Goal: Information Seeking & Learning: Find specific fact

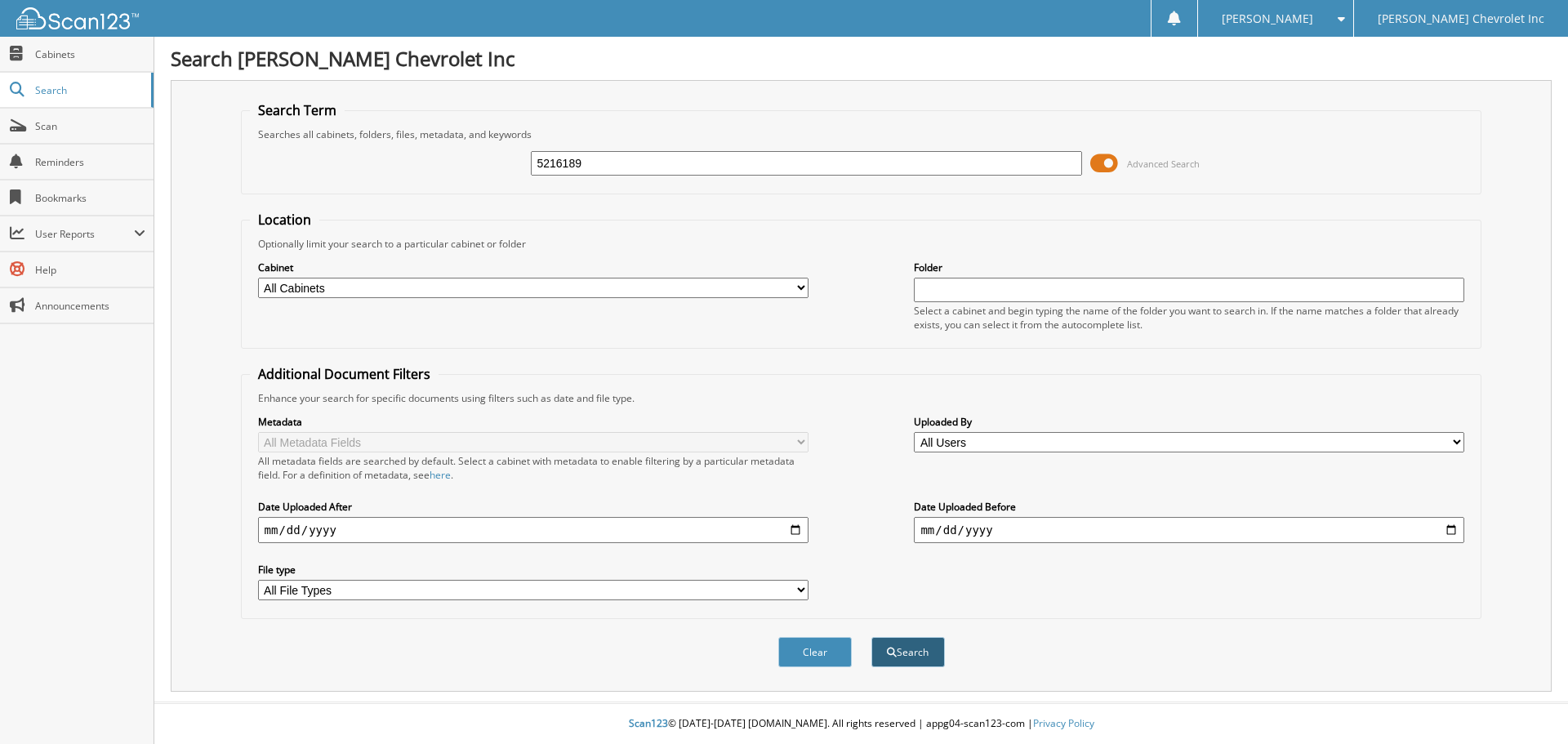
type input "5216189"
click at [898, 648] on button "Search" at bounding box center [908, 652] width 73 height 30
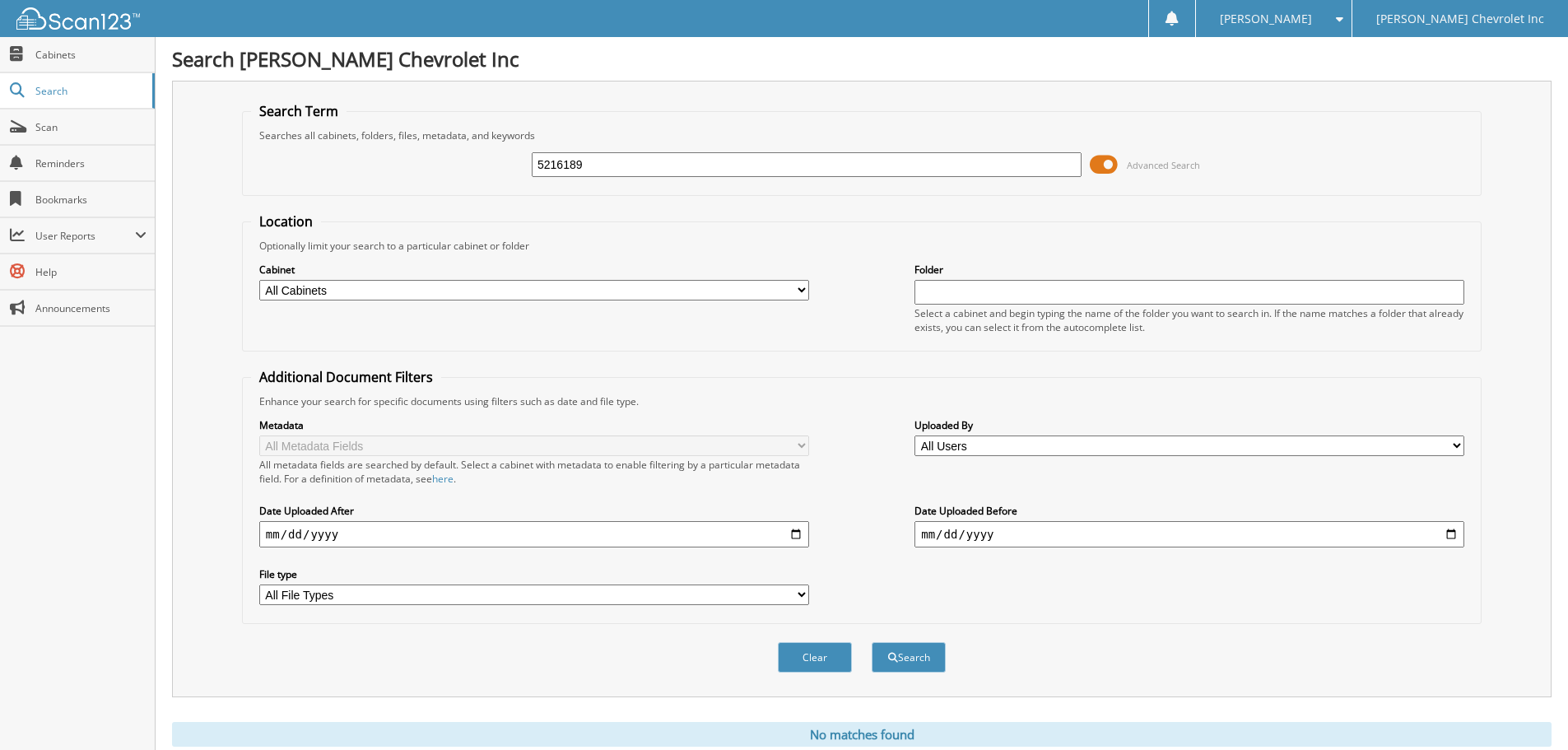
click at [1311, 14] on span "[PERSON_NAME]" at bounding box center [1266, 19] width 93 height 10
click at [1311, 71] on link "Logout" at bounding box center [1273, 80] width 156 height 29
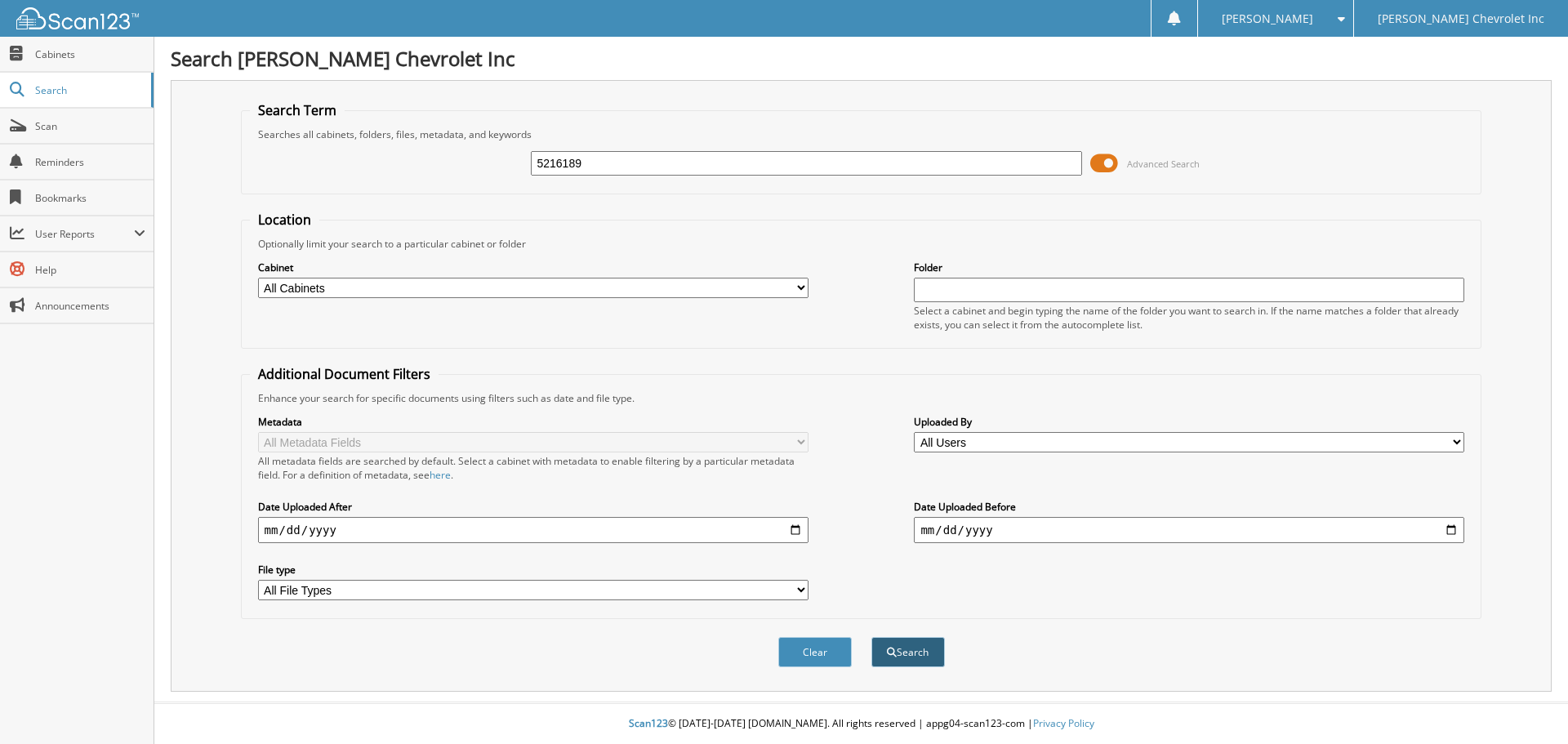
type input "5216189"
click at [925, 649] on button "Search" at bounding box center [908, 652] width 73 height 30
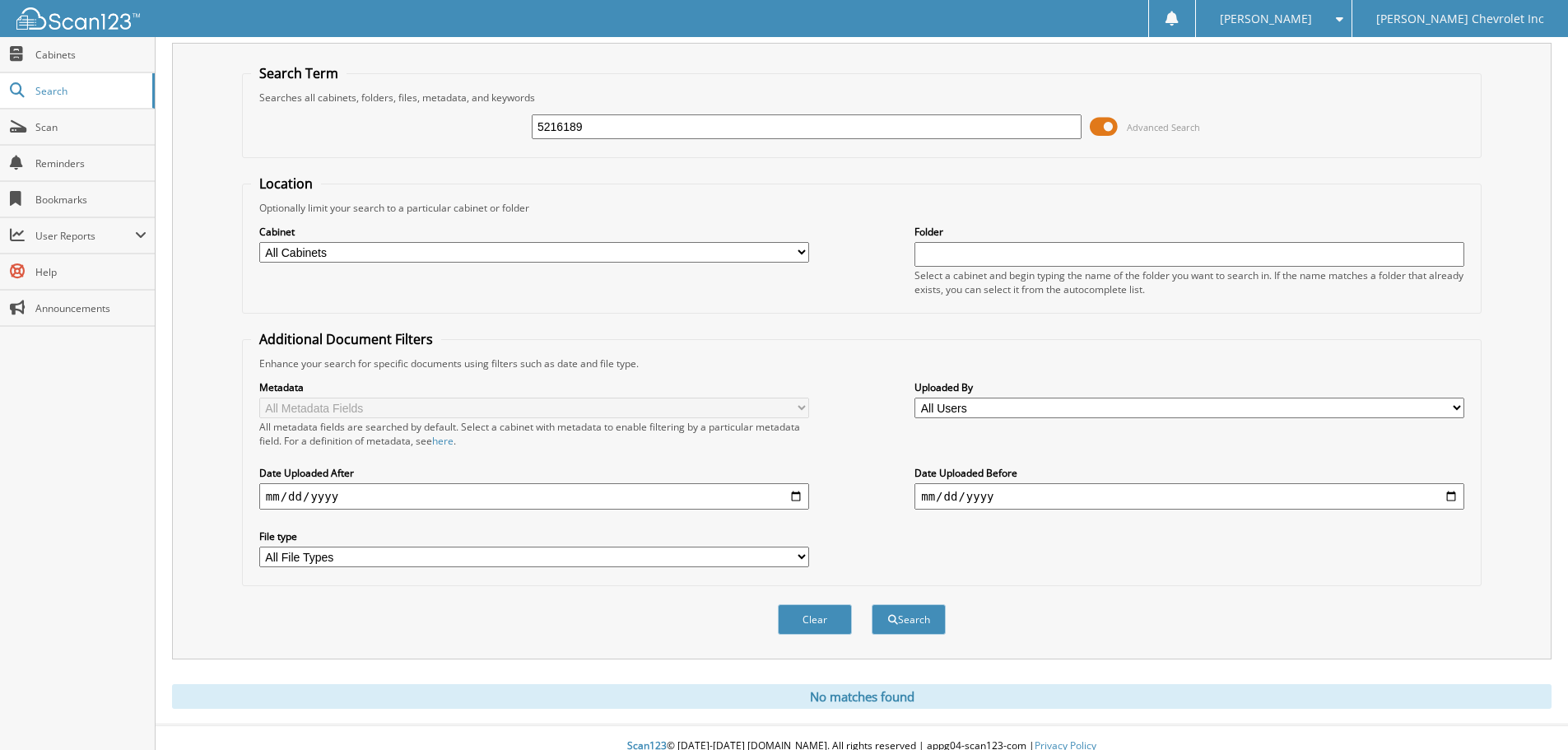
scroll to position [55, 0]
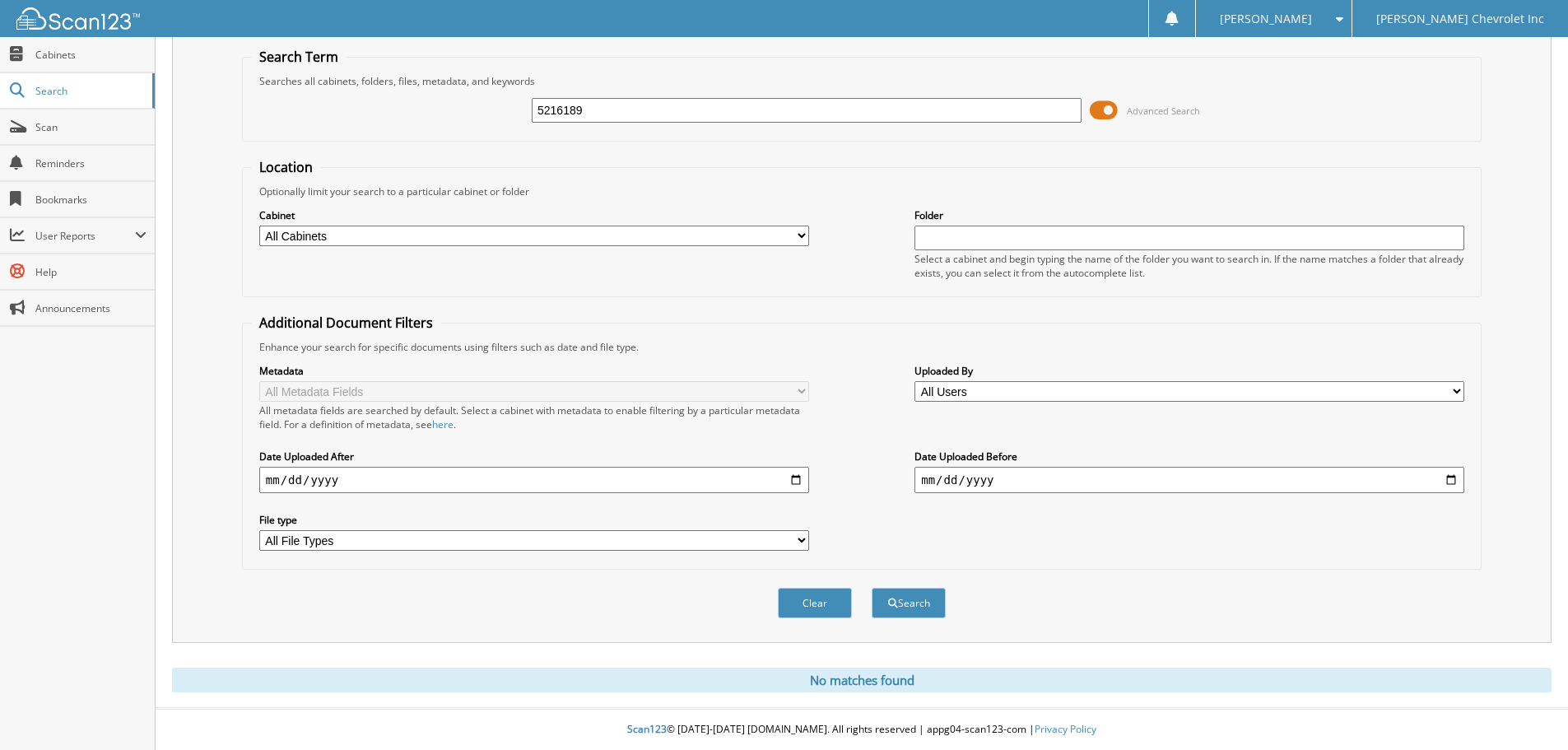
click at [802, 230] on select "All Cabinets ACCOUNTS PAYABLE AUDITS CAR DEALS CUSTOMER PAY - SERVICE PARTS TIC…" at bounding box center [534, 235] width 550 height 20
select select "9036"
click at [259, 225] on select "All Cabinets ACCOUNTS PAYABLE AUDITS CAR DEALS CUSTOMER PAY - SERVICE PARTS TIC…" at bounding box center [534, 235] width 550 height 20
click at [984, 239] on input "text" at bounding box center [1190, 238] width 550 height 25
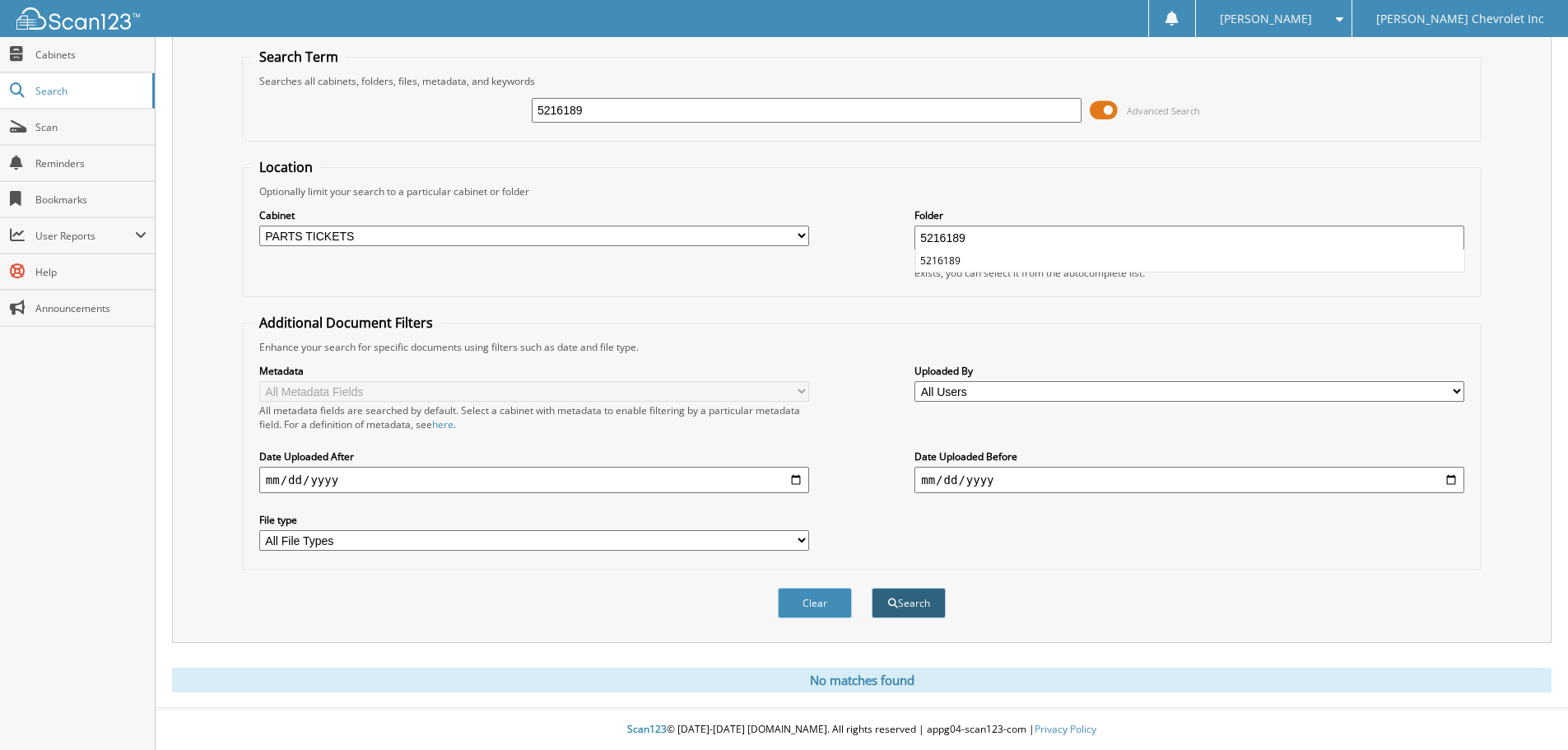
type input "5216189"
click at [896, 599] on span "submit" at bounding box center [893, 603] width 10 height 10
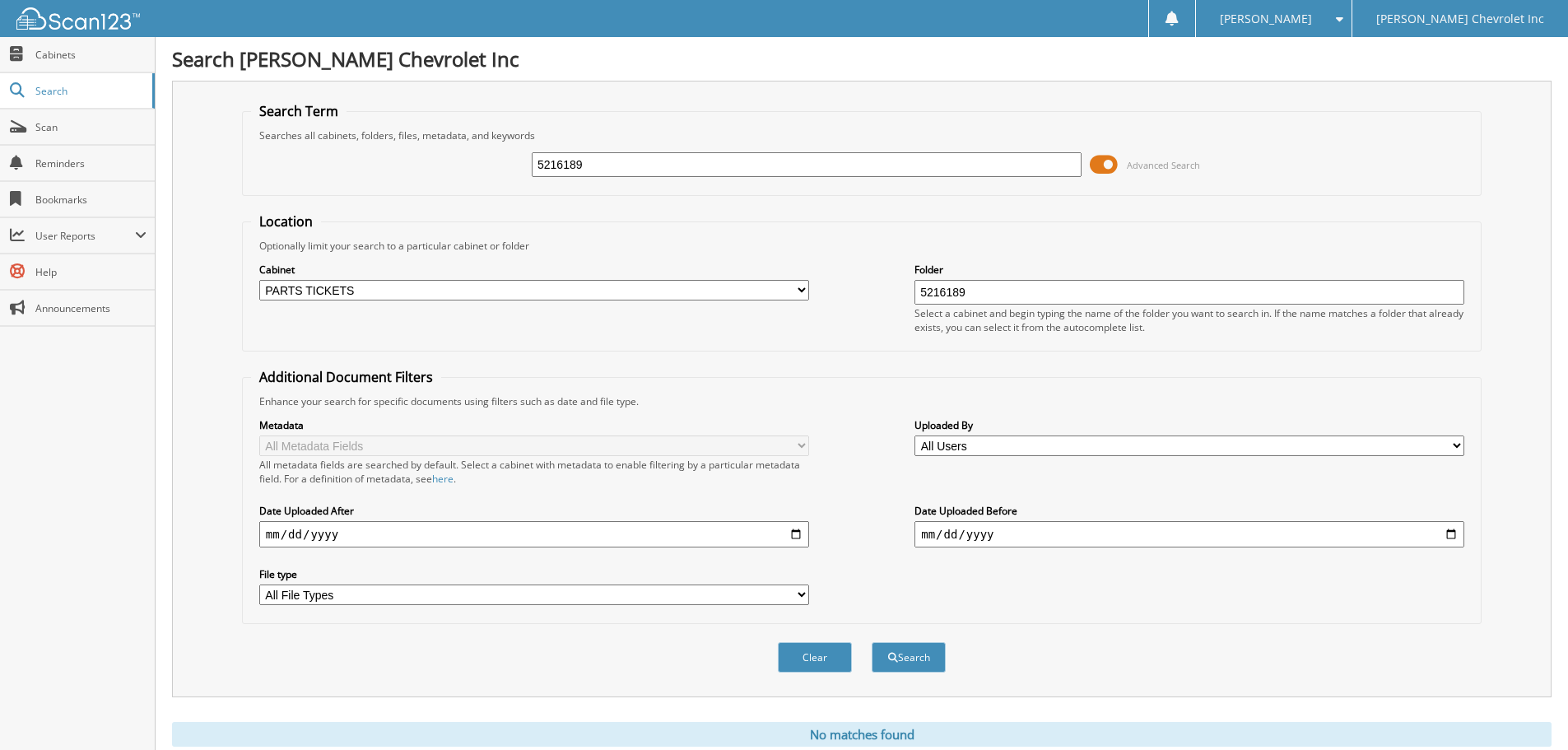
click at [1108, 167] on span at bounding box center [1103, 165] width 28 height 25
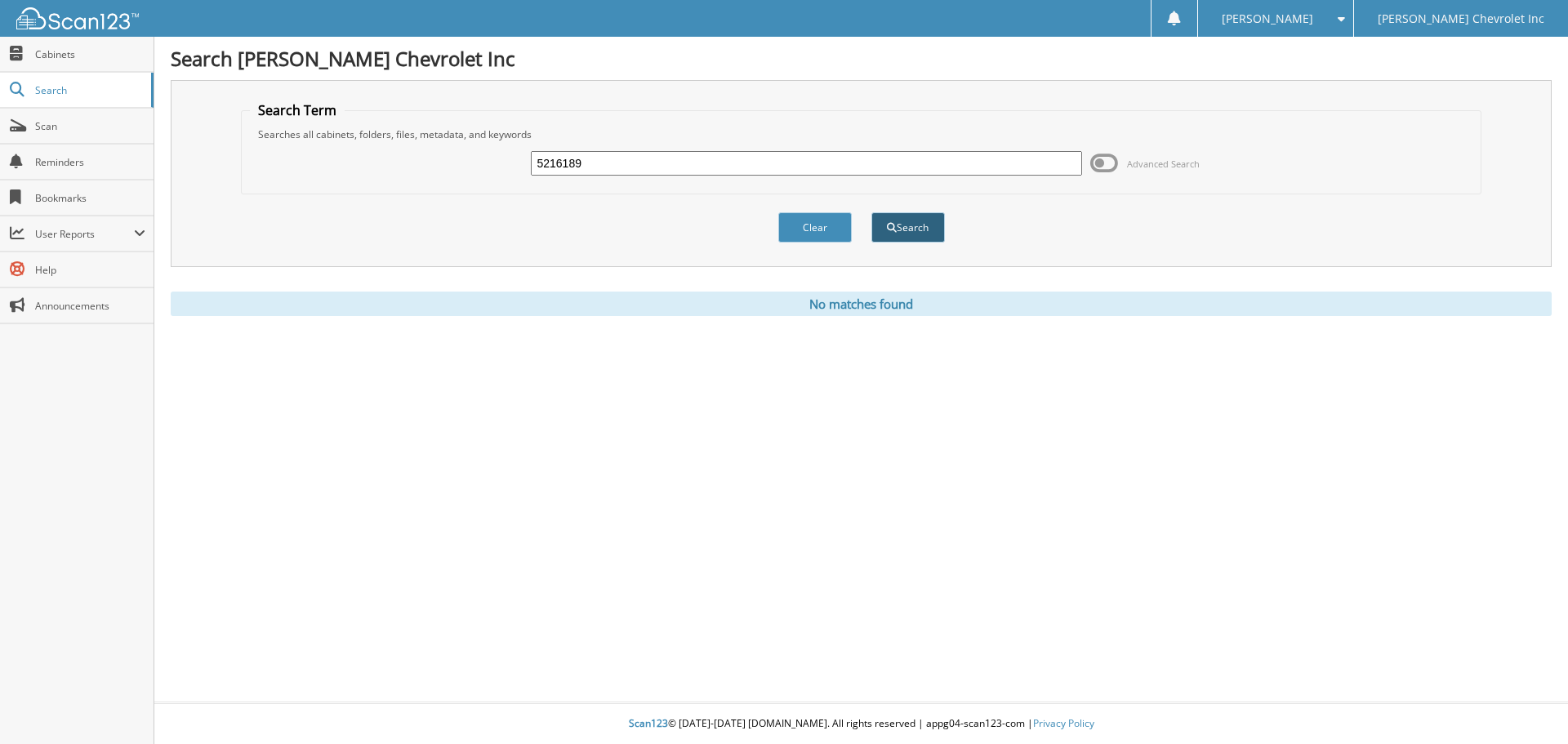
click at [912, 229] on button "Search" at bounding box center [908, 227] width 73 height 30
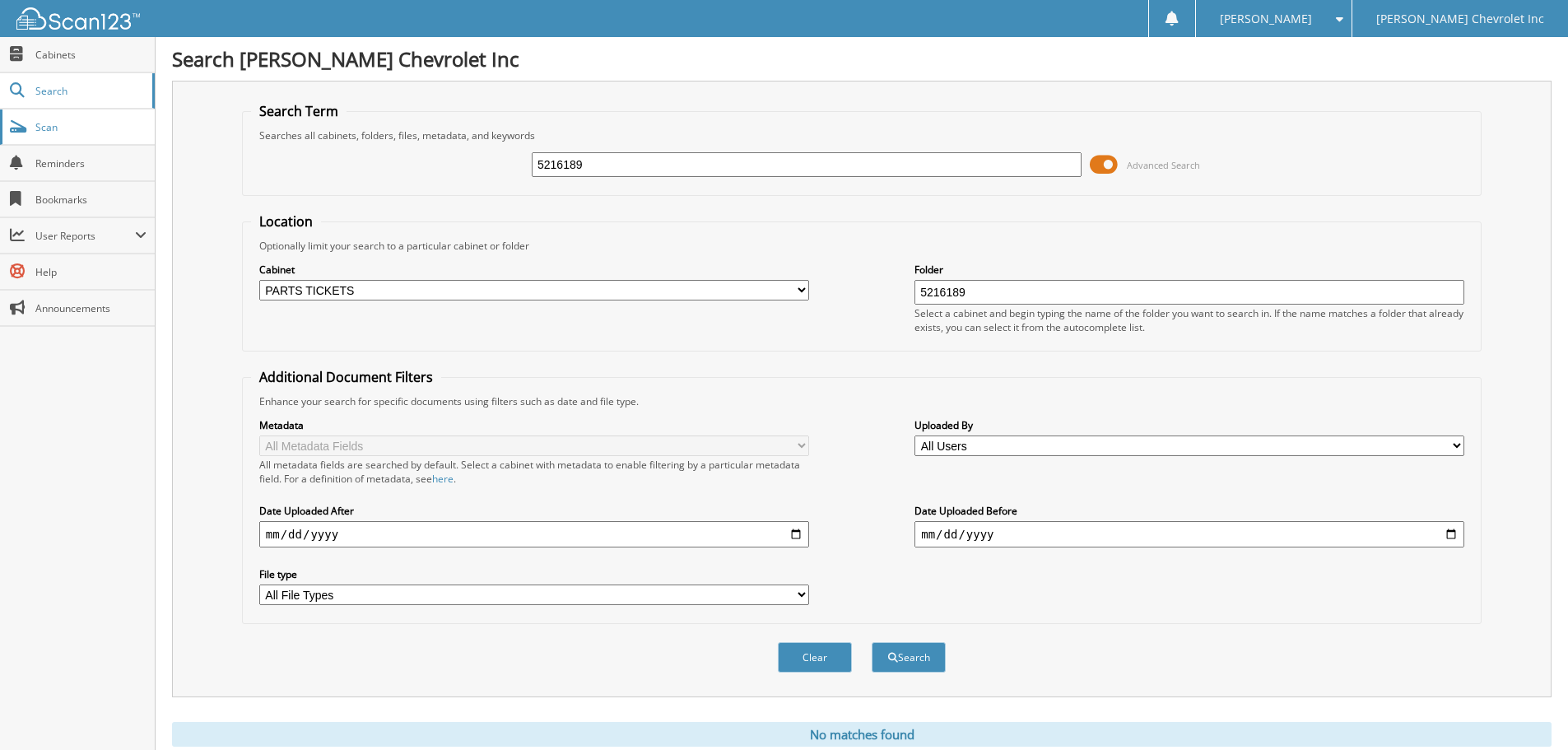
click at [49, 127] on span "Scan" at bounding box center [91, 127] width 111 height 14
